Goal: Task Accomplishment & Management: Complete application form

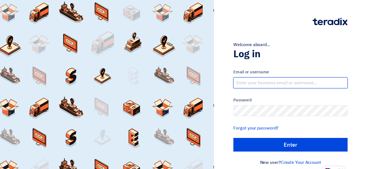
click at [247, 82] on input "text" at bounding box center [290, 83] width 114 height 11
type input "[EMAIL_ADDRESS][DOMAIN_NAME]"
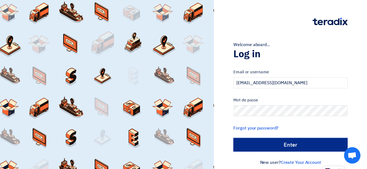
click at [261, 142] on input "Enter" at bounding box center [290, 145] width 114 height 14
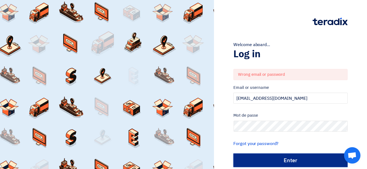
click at [262, 159] on input "Enter" at bounding box center [290, 161] width 114 height 14
click at [274, 161] on input "Enter" at bounding box center [290, 161] width 114 height 14
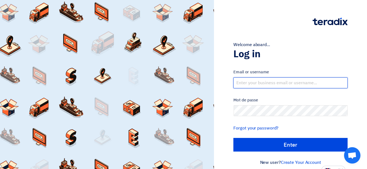
click at [258, 84] on input "text" at bounding box center [290, 83] width 114 height 11
type input "[EMAIL_ADDRESS][DOMAIN_NAME]"
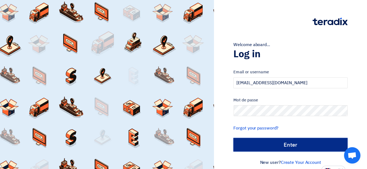
click at [309, 143] on input "Enter" at bounding box center [290, 145] width 114 height 14
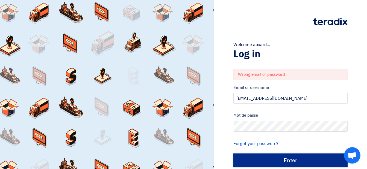
scroll to position [21, 0]
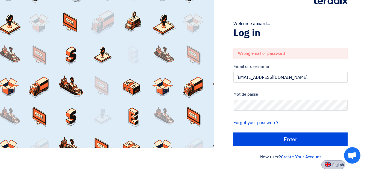
click at [333, 166] on span "English" at bounding box center [337, 165] width 11 height 4
type input "Sign in"
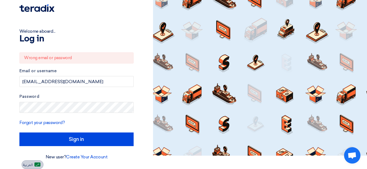
scroll to position [13, 0]
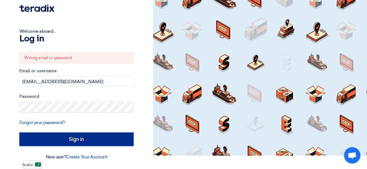
click at [76, 138] on input "Sign in" at bounding box center [76, 140] width 114 height 14
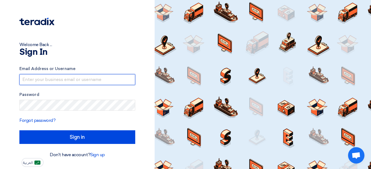
click at [70, 81] on input "text" at bounding box center [77, 79] width 116 height 11
type input "[EMAIL_ADDRESS][DOMAIN_NAME]"
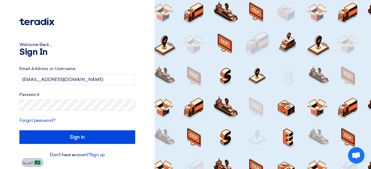
click at [28, 165] on span "العربية" at bounding box center [28, 163] width 10 height 4
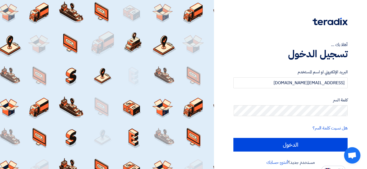
scroll to position [5, 0]
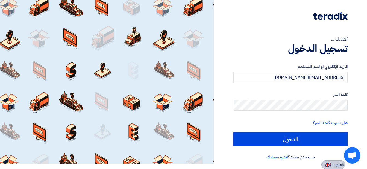
click at [334, 165] on span "English" at bounding box center [337, 165] width 11 height 4
type input "Sign in"
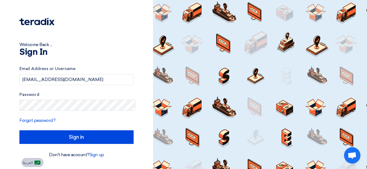
scroll to position [0, 0]
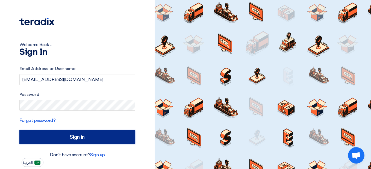
click at [96, 135] on input "Sign in" at bounding box center [77, 138] width 116 height 14
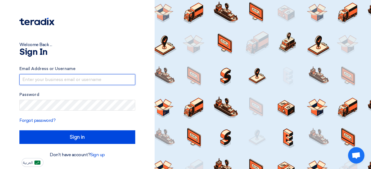
click at [102, 82] on input "text" at bounding box center [77, 79] width 116 height 11
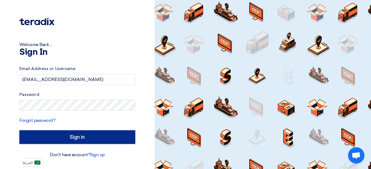
click at [102, 138] on input "Sign in" at bounding box center [77, 138] width 116 height 14
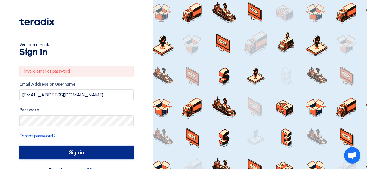
click at [100, 156] on input "Sign in" at bounding box center [76, 153] width 114 height 14
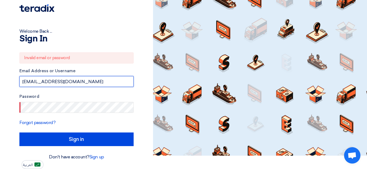
click at [72, 79] on input "[EMAIL_ADDRESS][DOMAIN_NAME]" at bounding box center [76, 81] width 114 height 11
type input "s"
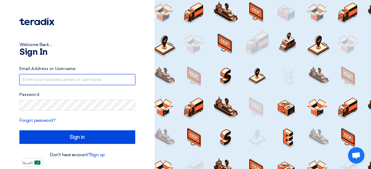
click at [106, 81] on input "text" at bounding box center [77, 79] width 116 height 11
type input "[EMAIL_ADDRESS][DOMAIN_NAME]"
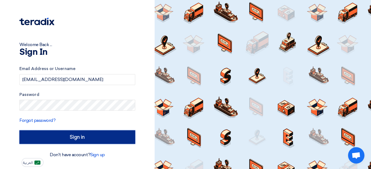
click at [54, 137] on input "Sign in" at bounding box center [77, 138] width 116 height 14
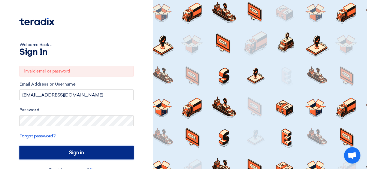
click at [69, 152] on input "Sign in" at bounding box center [76, 153] width 114 height 14
